Goal: Browse casually

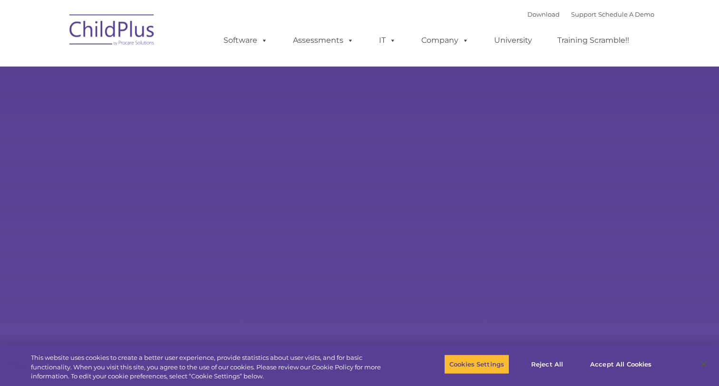
select select "MEDIUM"
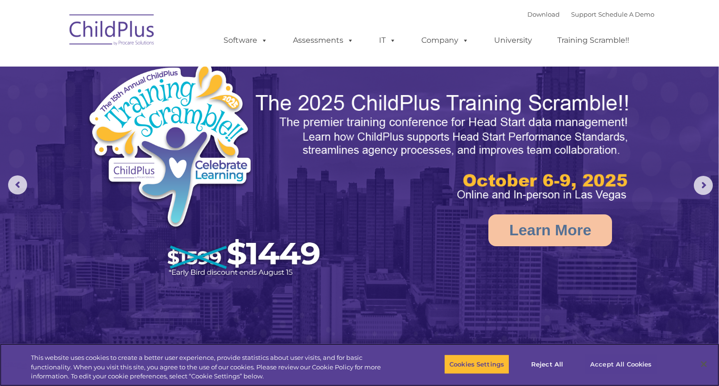
click at [610, 366] on button "Accept All Cookies" at bounding box center [621, 365] width 72 height 20
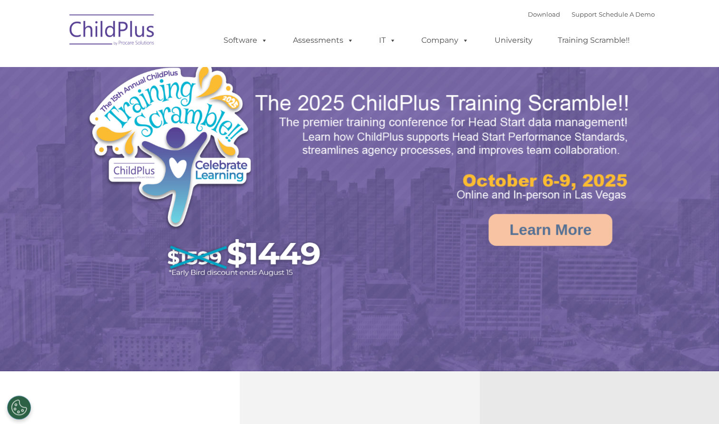
select select "MEDIUM"
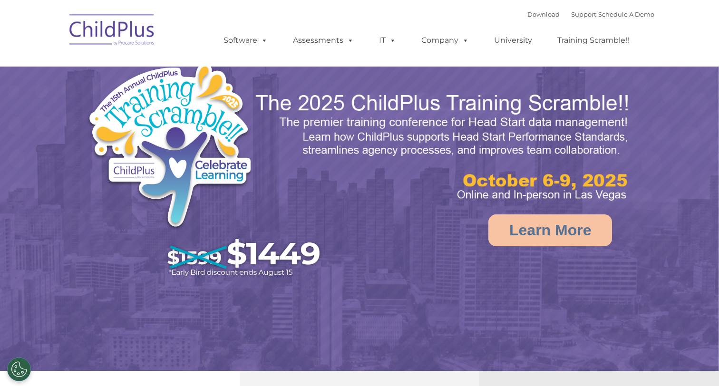
select select "MEDIUM"
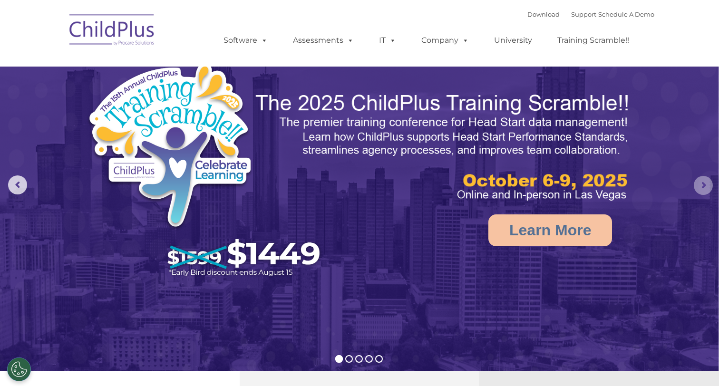
click at [706, 189] on rs-arrow at bounding box center [703, 185] width 19 height 19
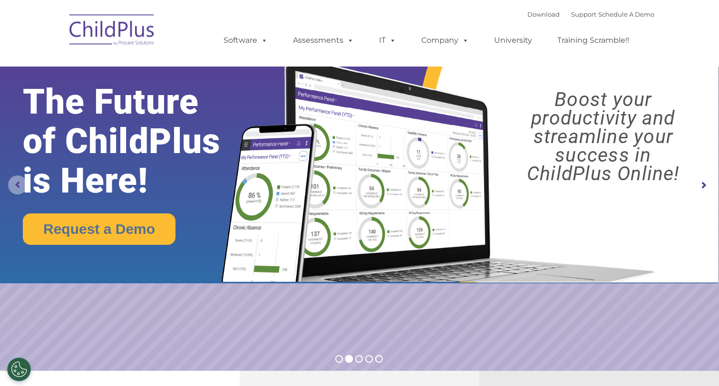
click at [16, 188] on rs-arrow at bounding box center [17, 185] width 19 height 19
